Goal: Task Accomplishment & Management: Use online tool/utility

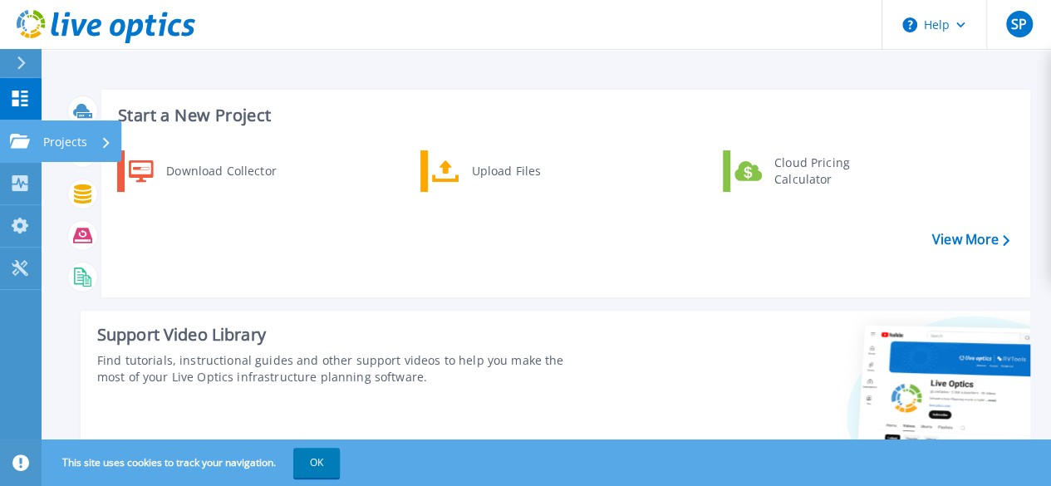
click at [24, 138] on icon at bounding box center [20, 141] width 20 height 14
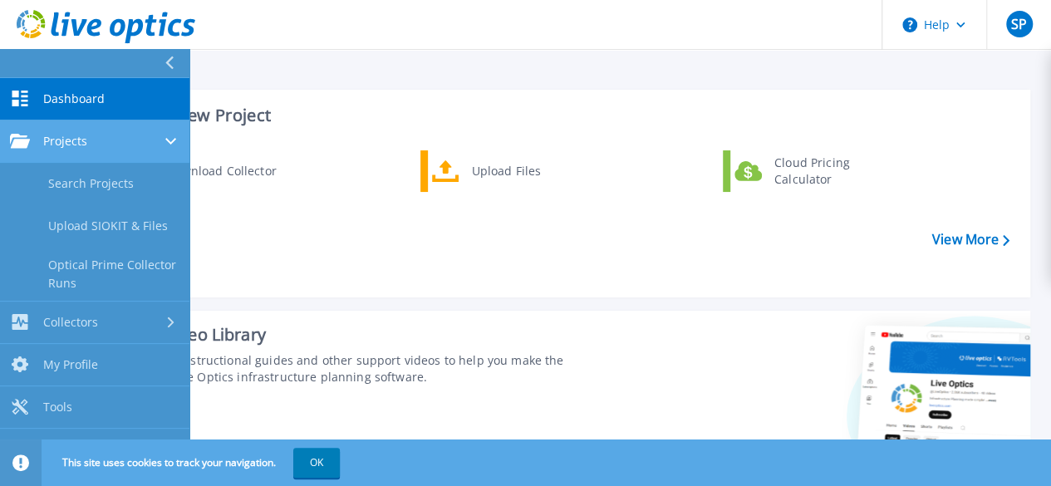
click at [13, 138] on icon at bounding box center [20, 141] width 20 height 14
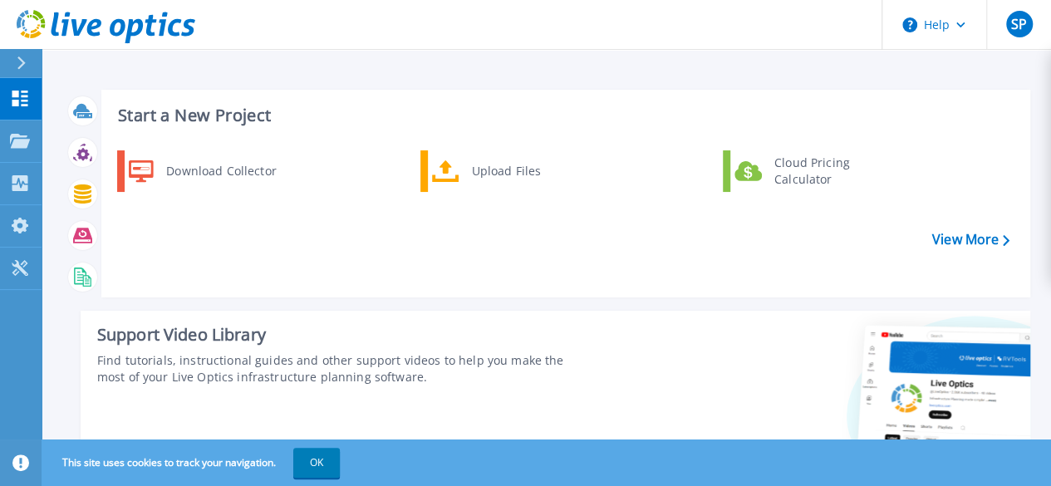
click at [439, 219] on div "Download Collector Upload Files Cloud Pricing Calculator" at bounding box center [564, 217] width 918 height 143
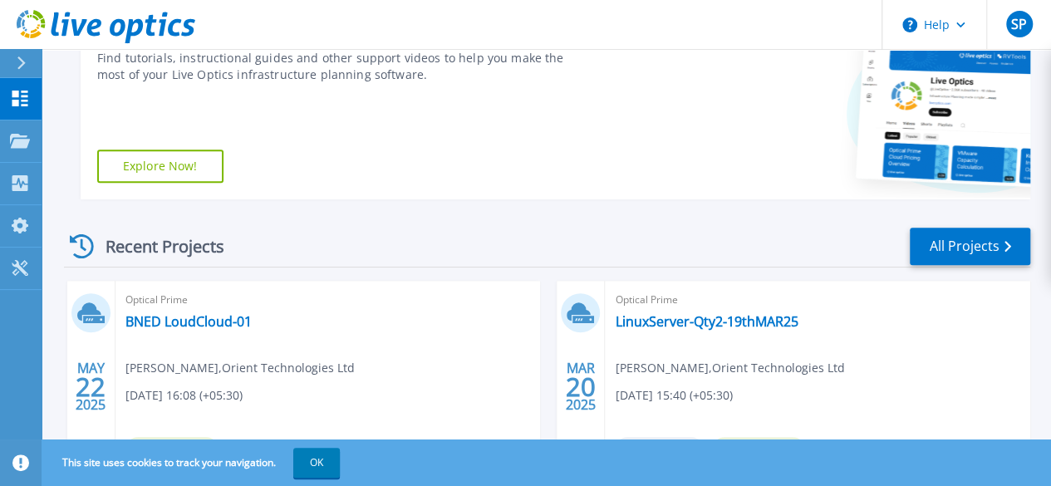
scroll to position [303, 0]
click at [952, 249] on link "All Projects" at bounding box center [970, 246] width 121 height 37
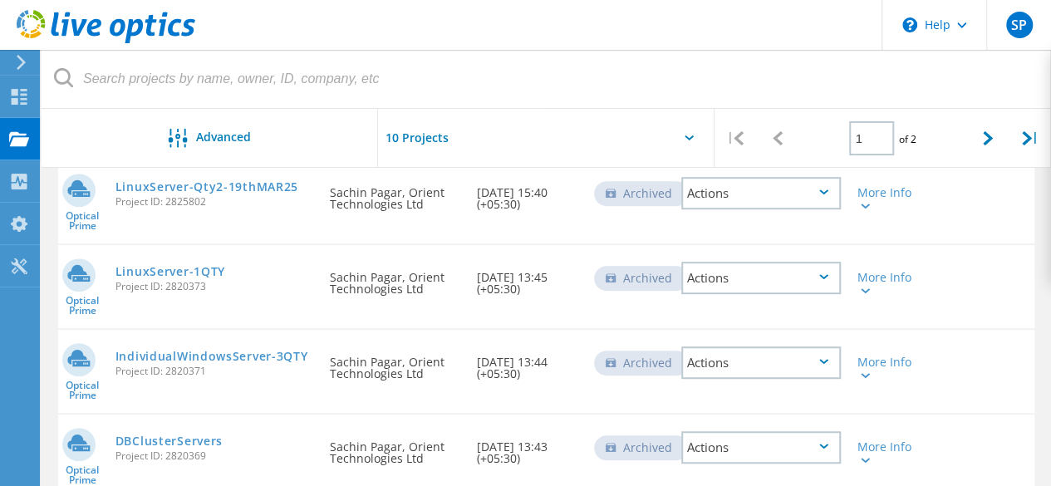
scroll to position [332, 0]
click at [994, 126] on div at bounding box center [988, 138] width 42 height 59
type input "2"
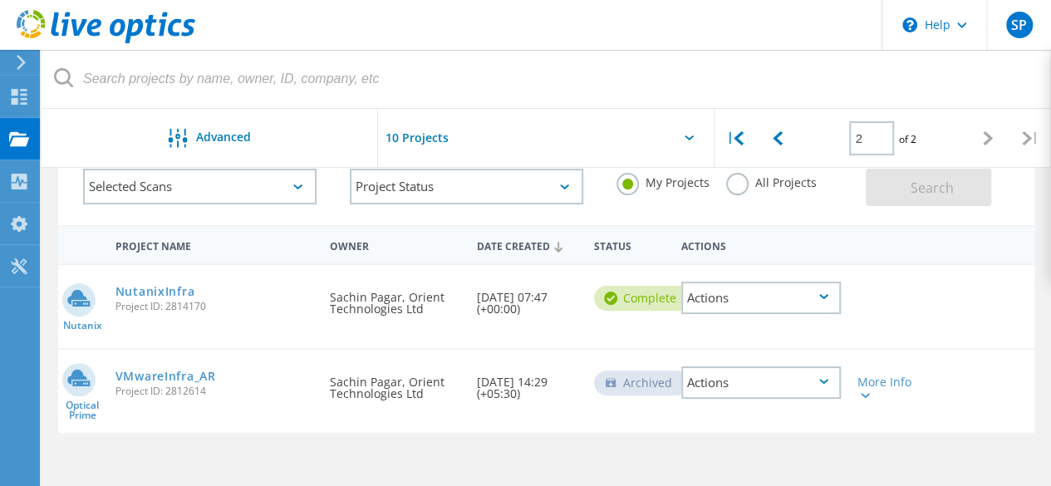
scroll to position [101, 0]
click at [22, 104] on div at bounding box center [19, 99] width 20 height 18
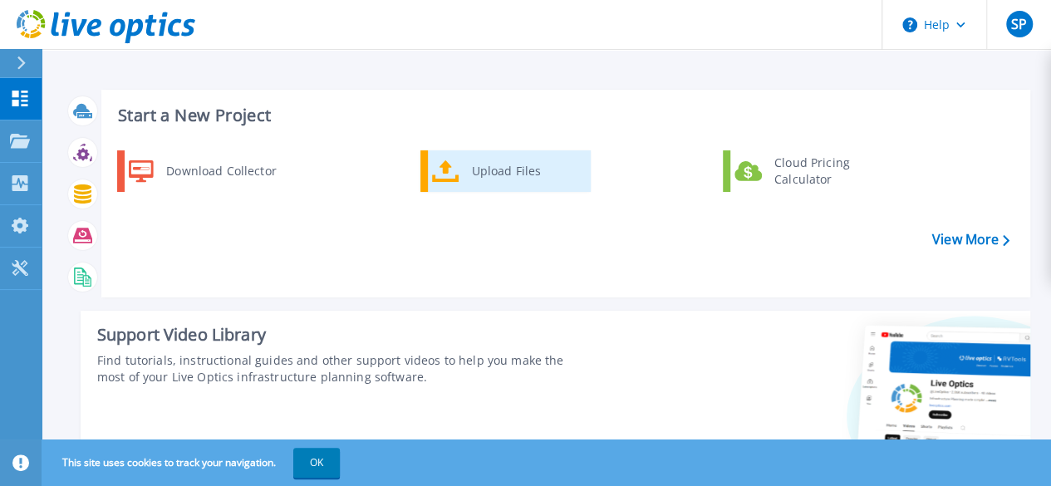
click at [492, 174] on div "Upload Files" at bounding box center [525, 171] width 123 height 33
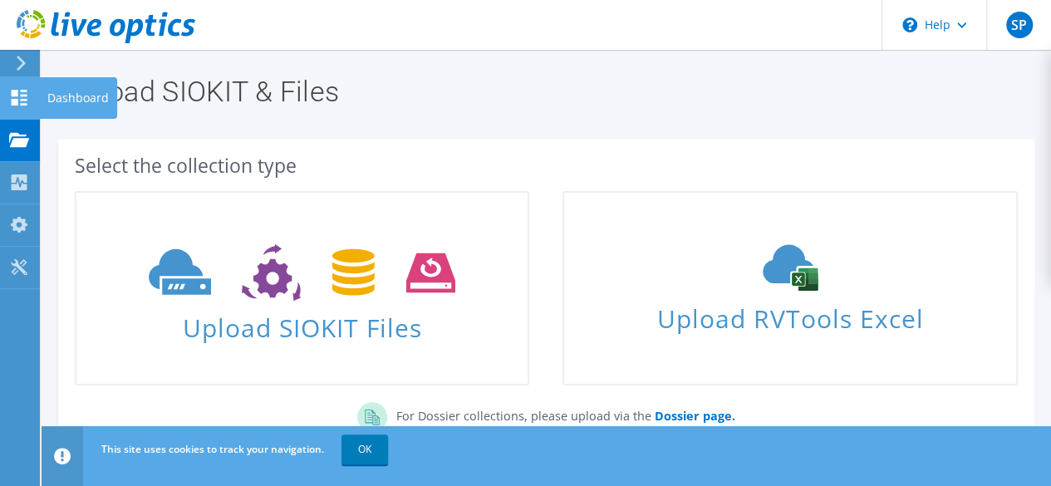
click at [21, 94] on use at bounding box center [20, 98] width 16 height 16
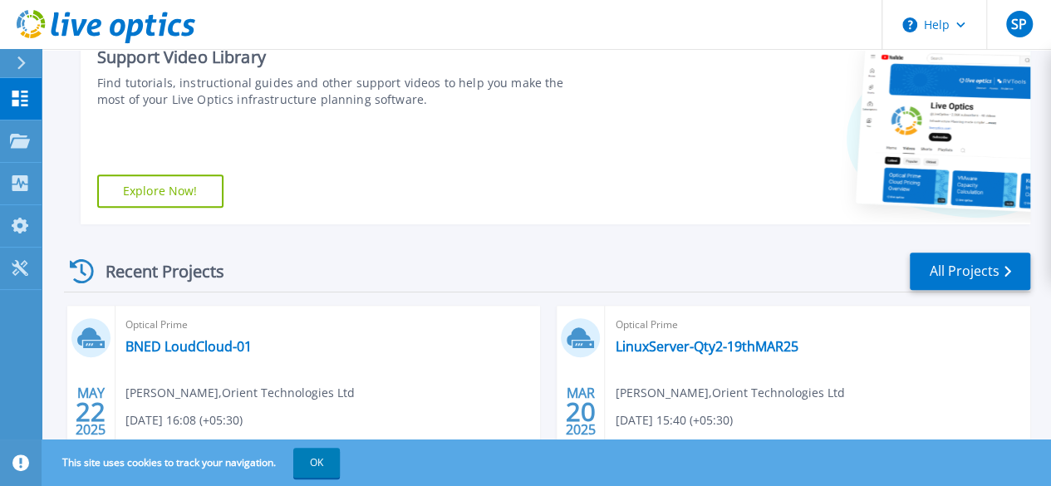
scroll to position [264, 0]
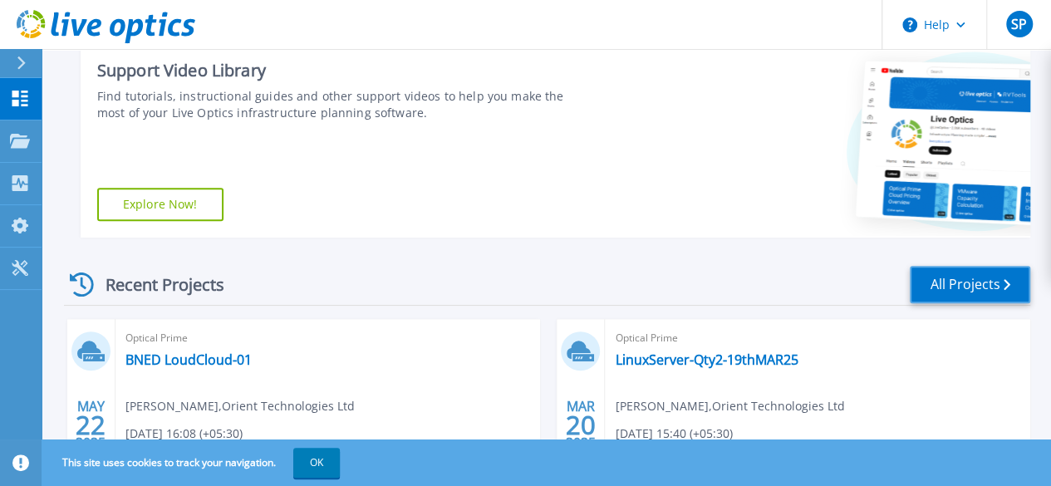
click at [951, 291] on link "All Projects" at bounding box center [970, 284] width 121 height 37
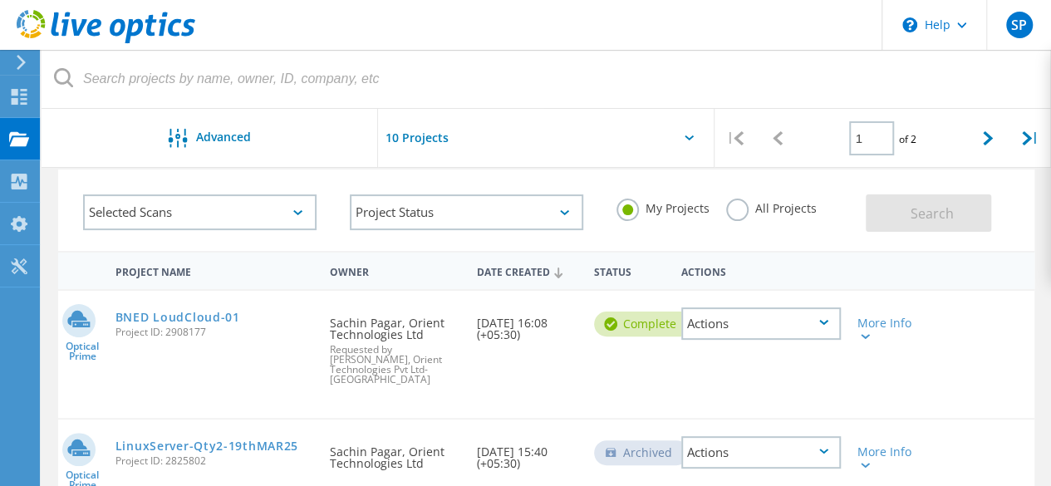
scroll to position [47, 0]
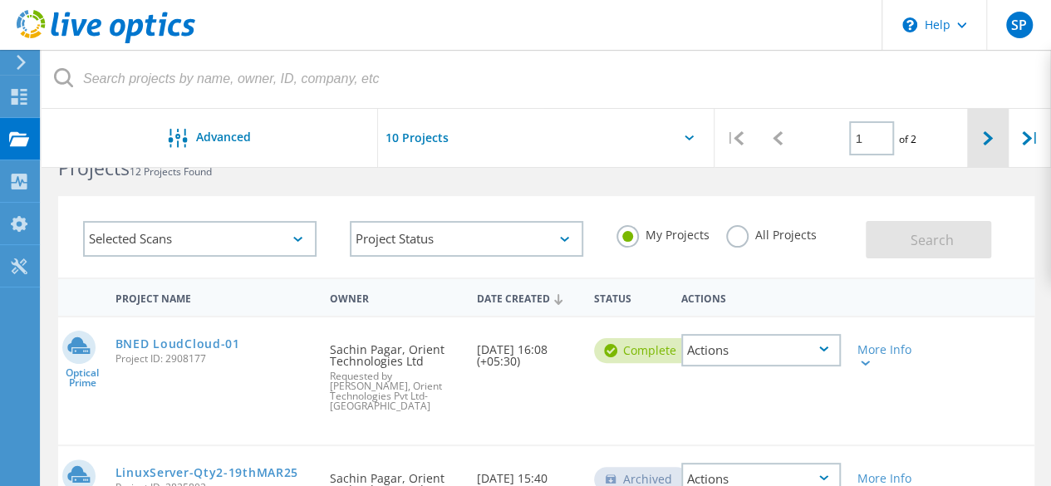
click at [984, 147] on div at bounding box center [988, 138] width 42 height 59
type input "2"
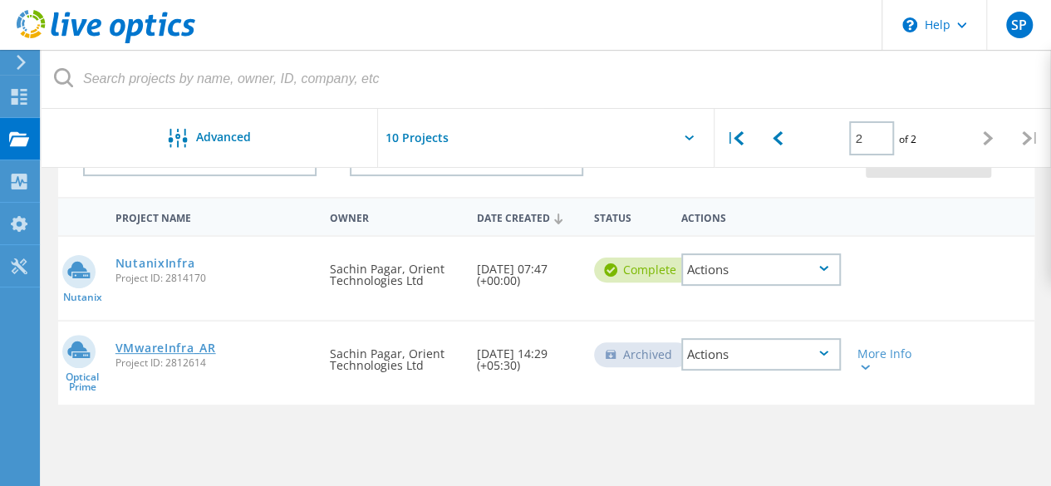
scroll to position [129, 0]
click at [178, 342] on link "VMwareInfra_AR" at bounding box center [166, 348] width 101 height 12
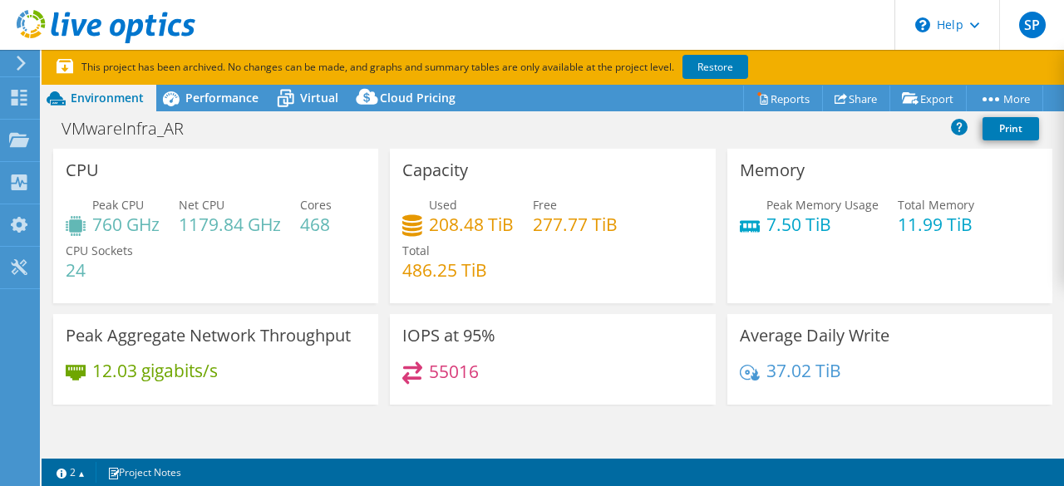
select select "USD"
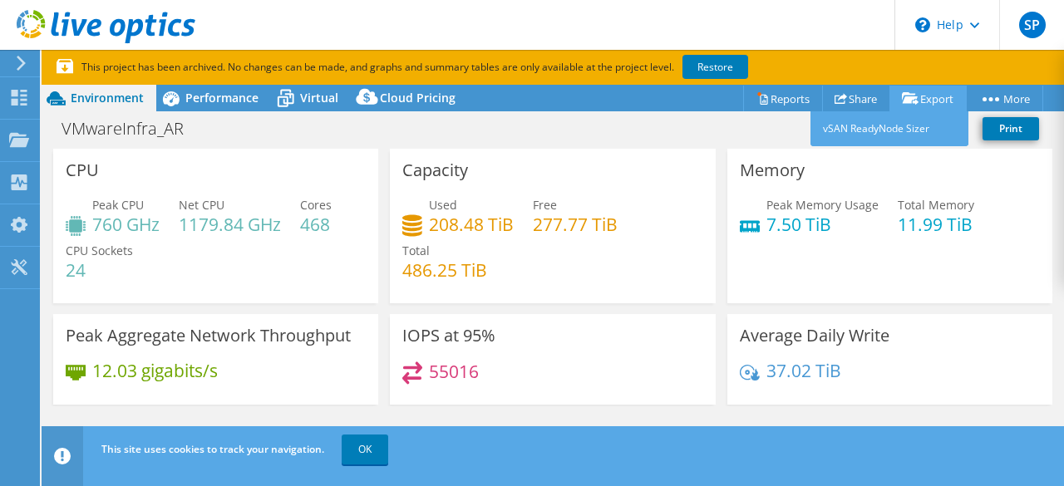
click at [925, 98] on link "Export" at bounding box center [927, 99] width 77 height 26
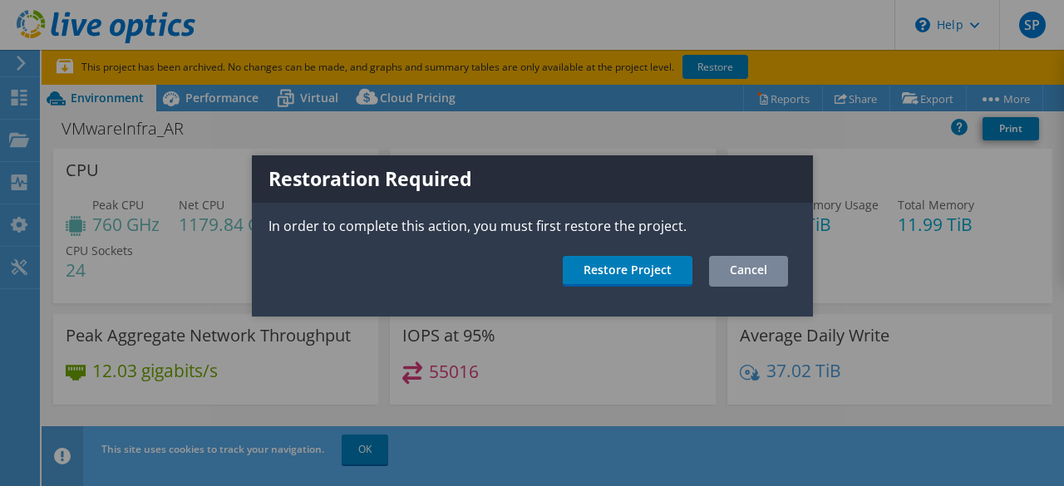
click at [741, 262] on link "Cancel" at bounding box center [748, 271] width 79 height 31
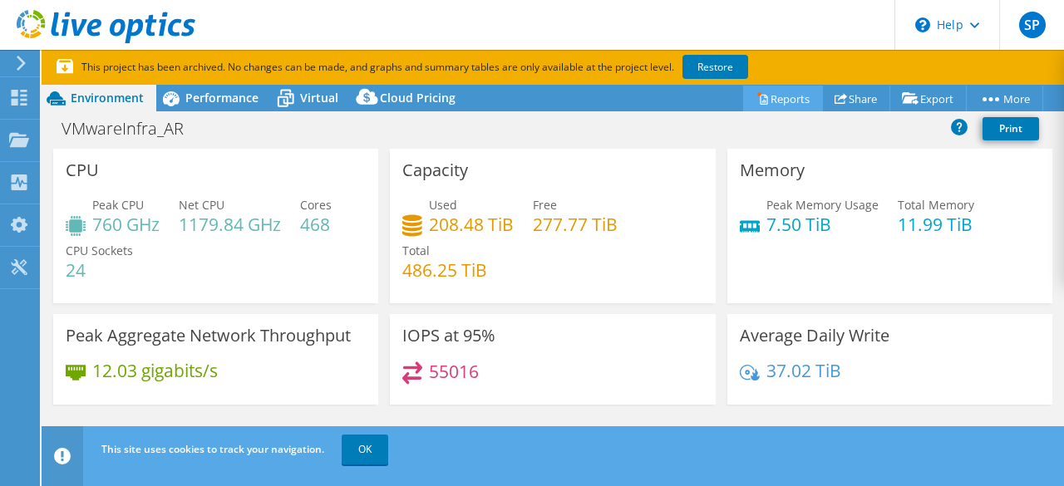
click at [806, 106] on link "Reports" at bounding box center [783, 99] width 80 height 26
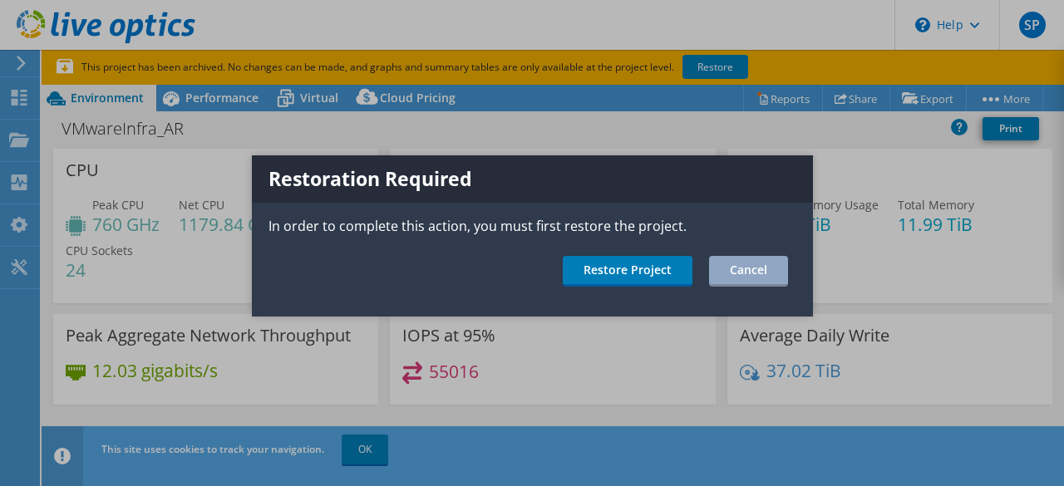
click at [769, 104] on div at bounding box center [532, 243] width 1064 height 486
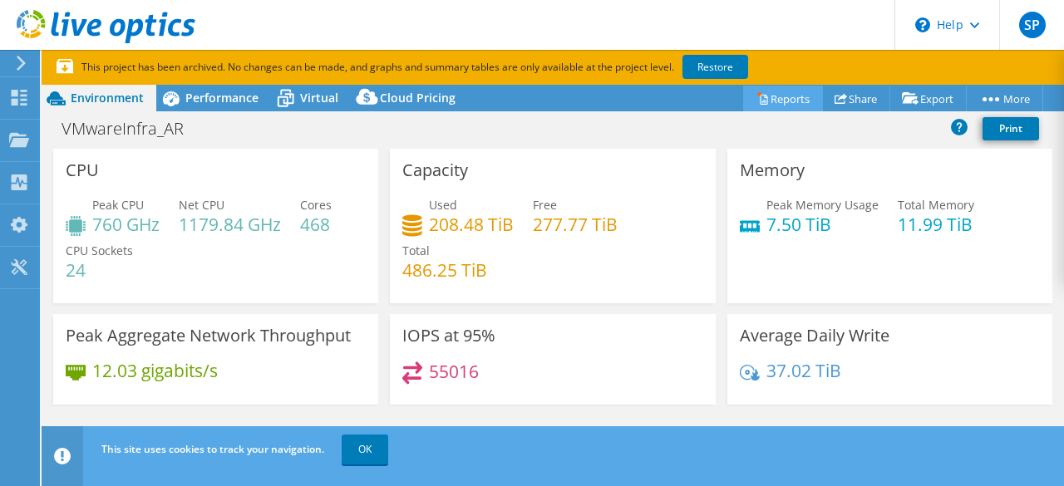
click at [769, 96] on link "Reports" at bounding box center [783, 99] width 80 height 26
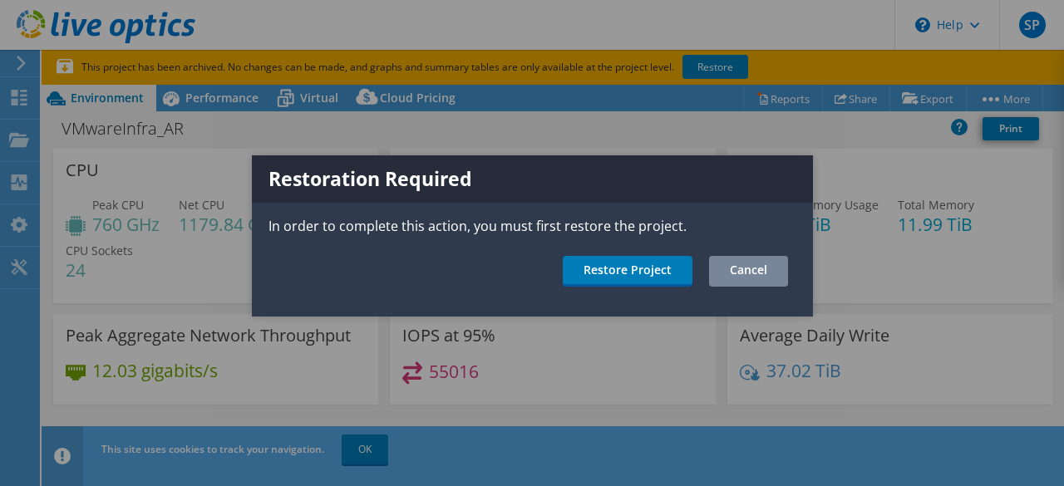
click at [721, 273] on link "Cancel" at bounding box center [748, 271] width 79 height 31
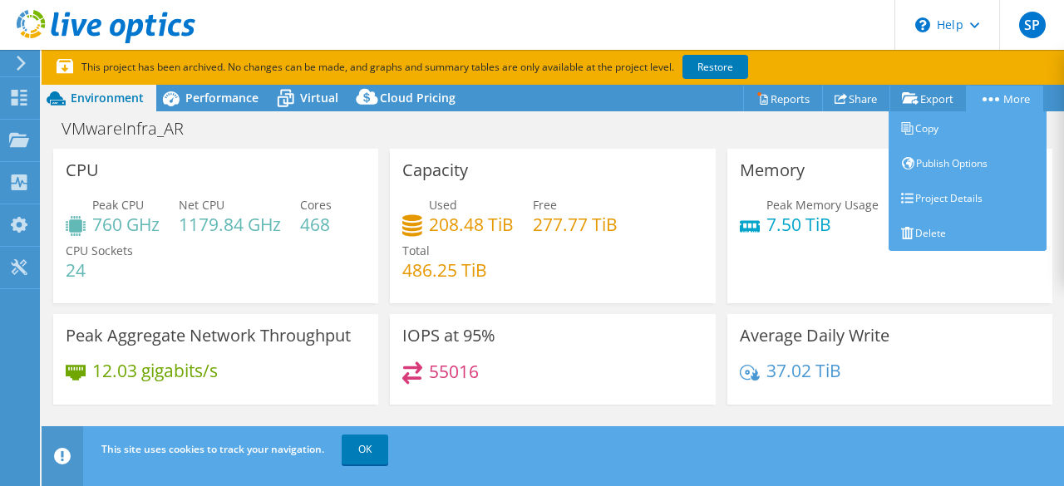
click at [1007, 94] on link "More" at bounding box center [1004, 99] width 77 height 26
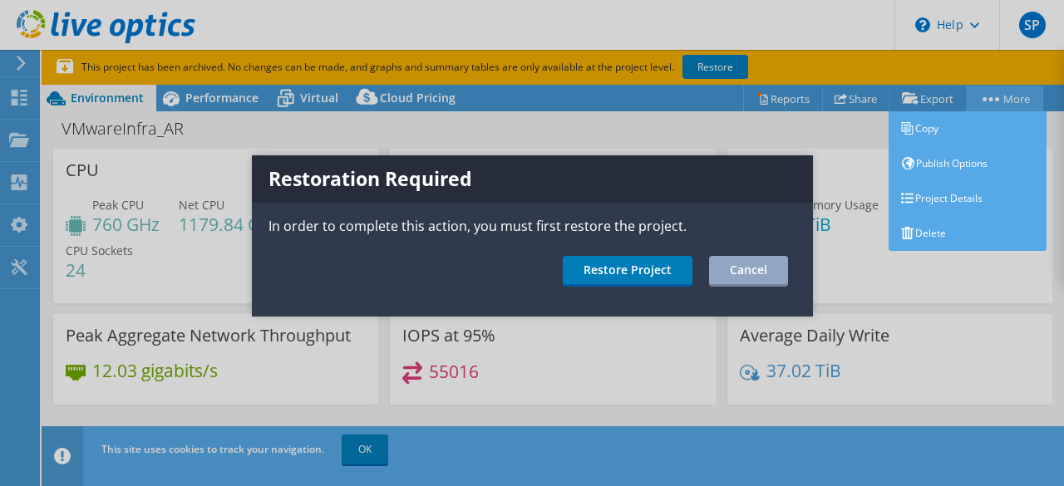
click at [1007, 94] on div at bounding box center [532, 243] width 1064 height 486
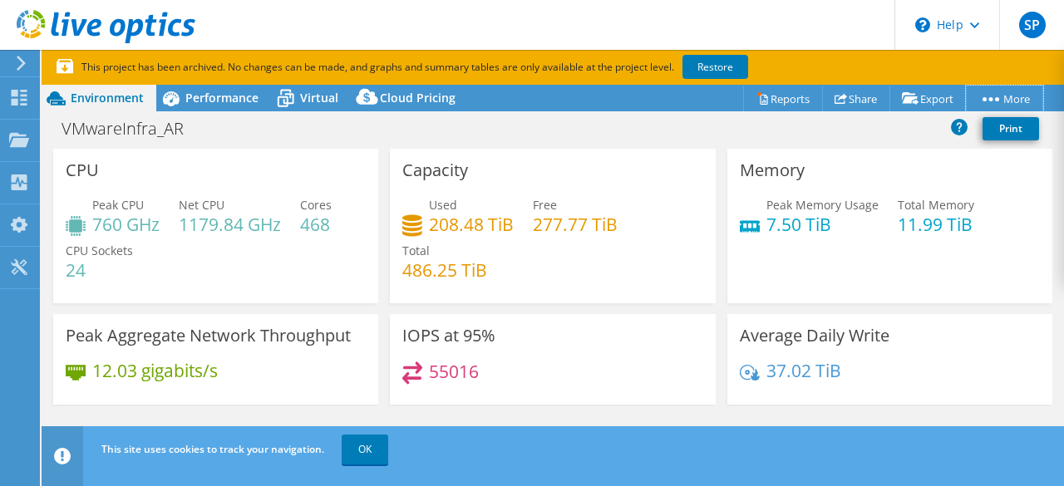
click at [1006, 97] on link "More" at bounding box center [1004, 99] width 77 height 26
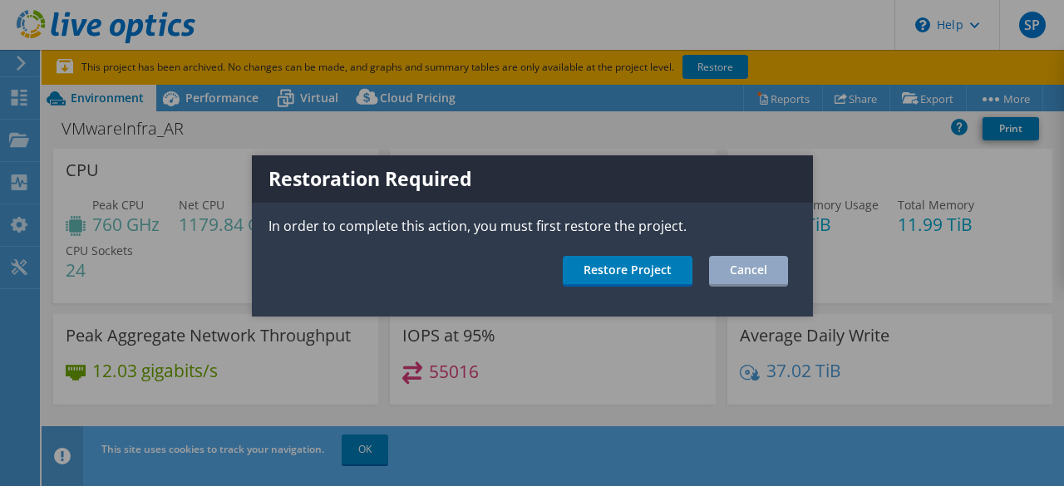
click at [1006, 97] on div at bounding box center [532, 243] width 1064 height 486
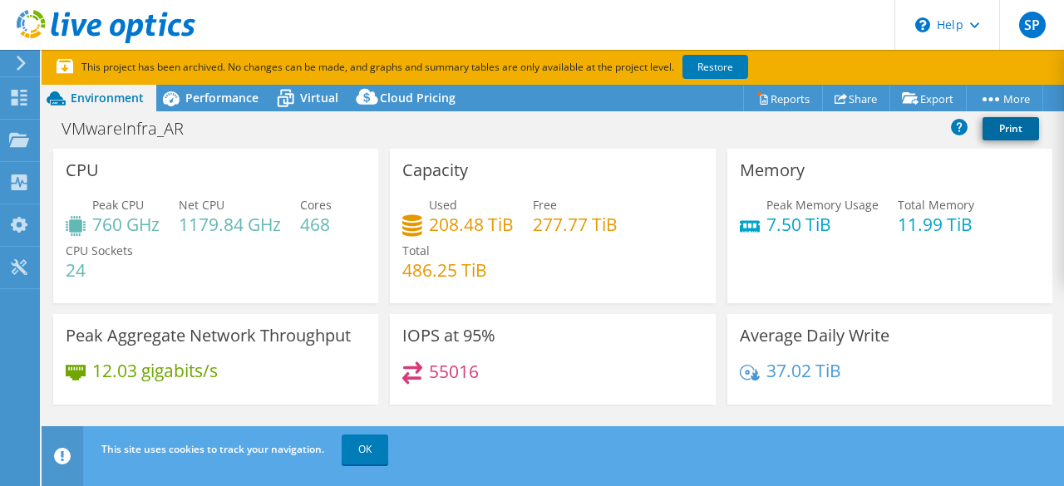
click at [1006, 132] on link "Print" at bounding box center [1010, 128] width 57 height 23
click at [231, 104] on span "Performance" at bounding box center [221, 98] width 73 height 16
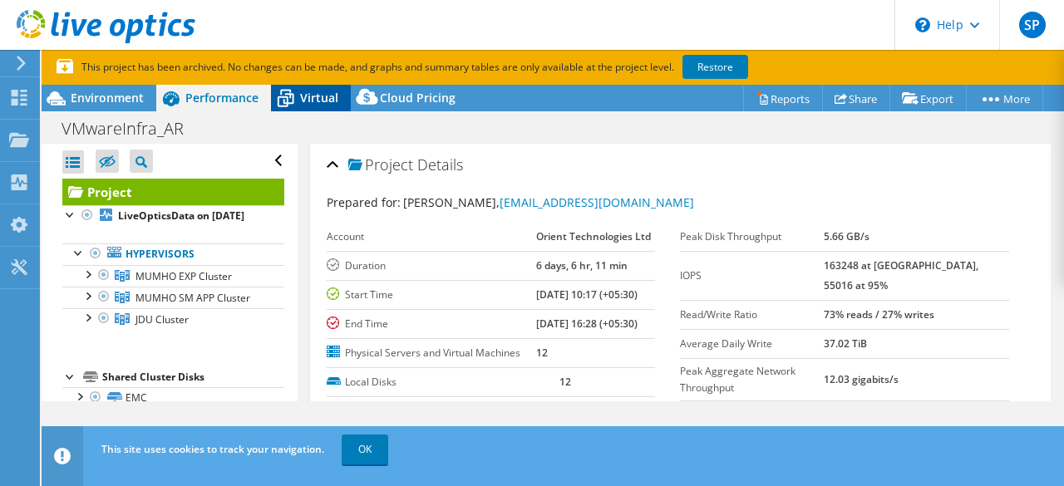
click at [314, 102] on span "Virtual" at bounding box center [319, 98] width 38 height 16
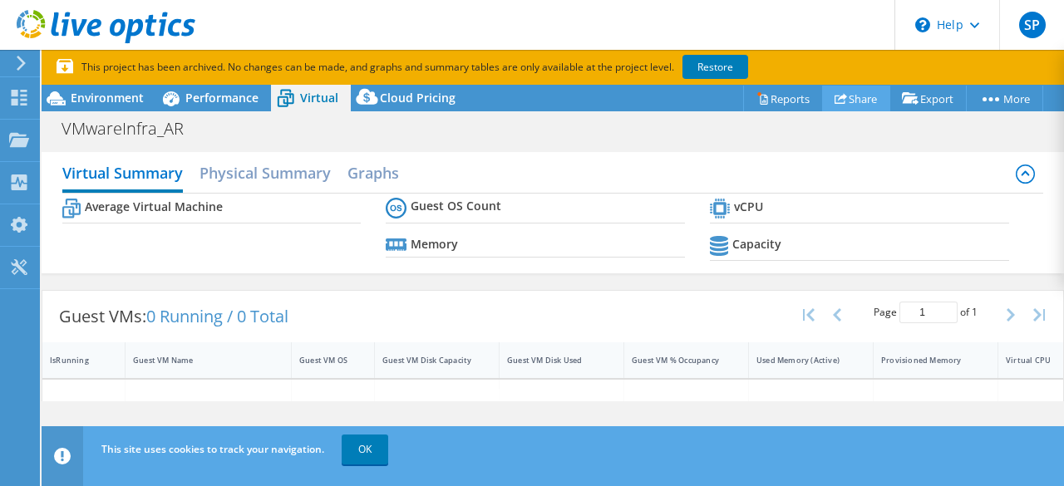
click at [844, 94] on link "Share" at bounding box center [856, 99] width 68 height 26
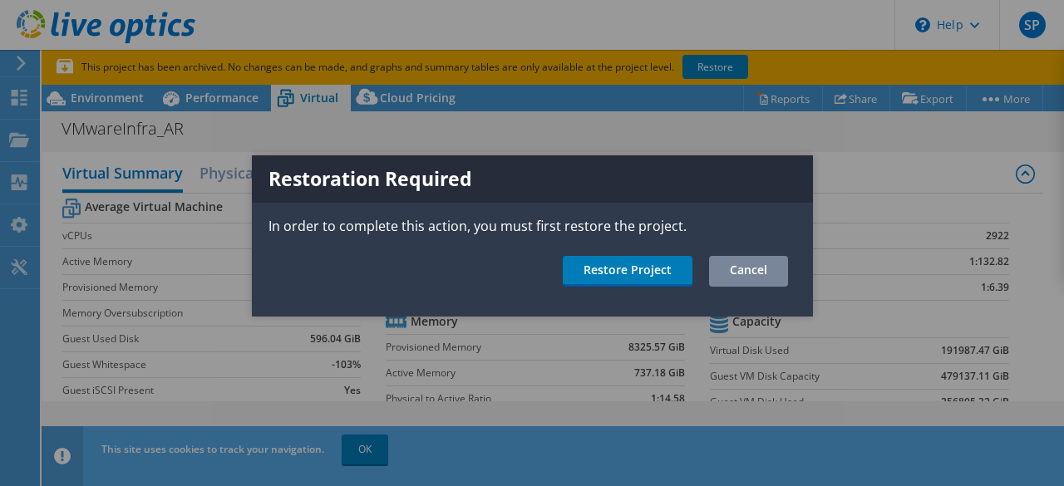
click at [736, 268] on link "Cancel" at bounding box center [748, 271] width 79 height 31
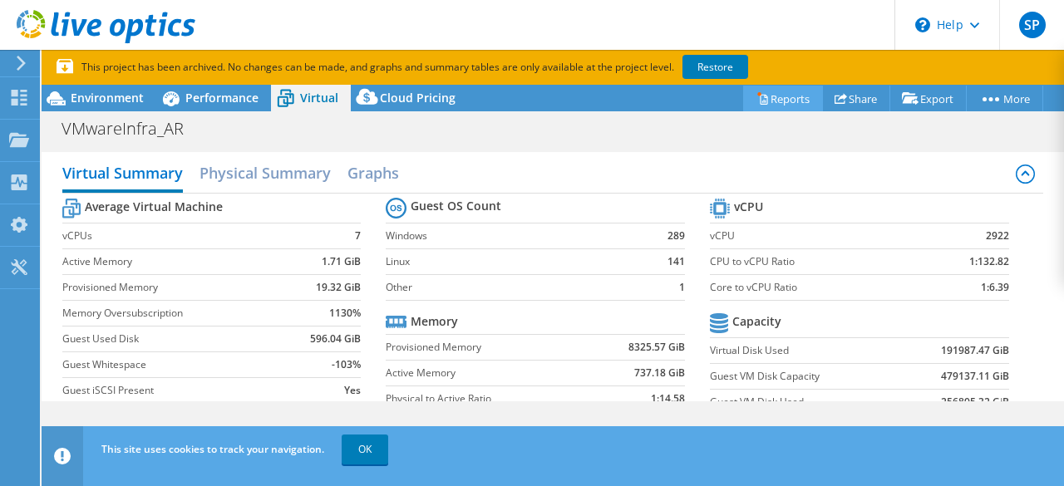
click at [782, 101] on link "Reports" at bounding box center [783, 99] width 80 height 26
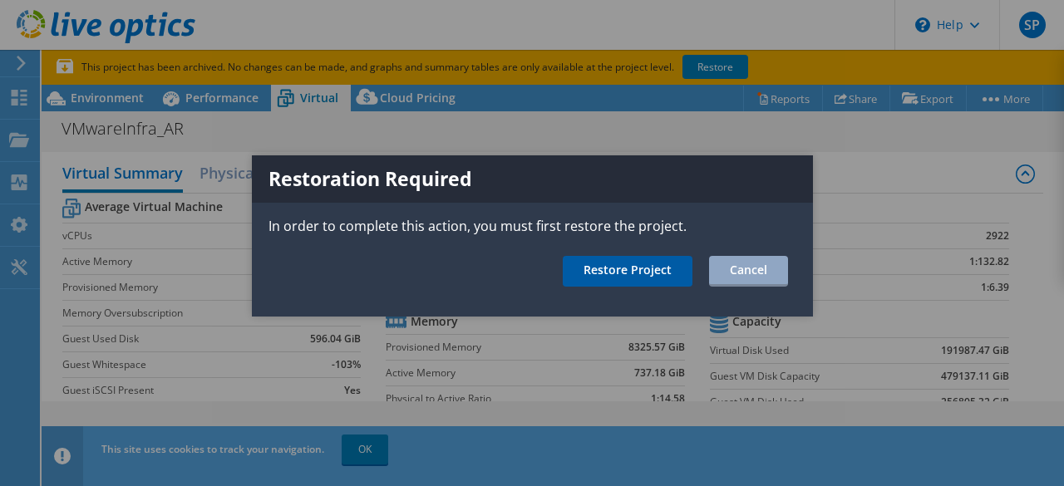
click at [622, 268] on link "Restore Project" at bounding box center [628, 271] width 130 height 31
